Goal: Task Accomplishment & Management: Manage account settings

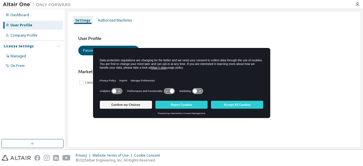
click at [46, 87] on div "Dashboard User Profile Company Profile License Settings Managed On Prem" at bounding box center [32, 74] width 63 height 128
click at [237, 102] on button "Accept All Cookies" at bounding box center [237, 105] width 52 height 8
